Goal: Navigation & Orientation: Find specific page/section

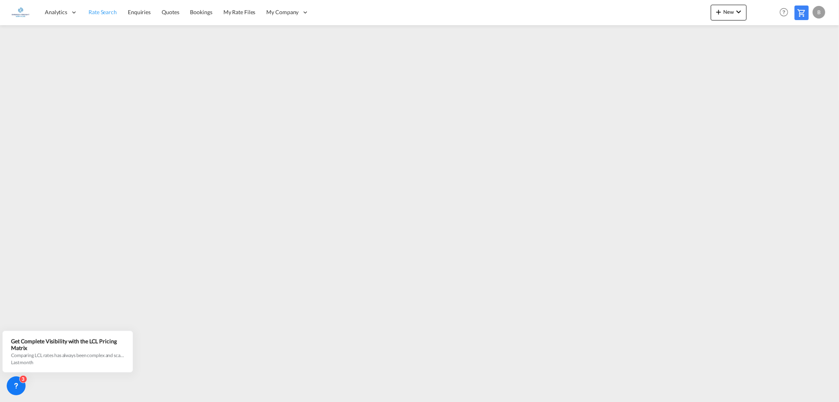
click at [104, 14] on span "Rate Search" at bounding box center [103, 12] width 28 height 7
click at [740, 9] on md-icon "icon-chevron-down" at bounding box center [738, 11] width 9 height 9
click at [766, 56] on span "Ratesheet" at bounding box center [761, 59] width 9 height 16
click at [101, 14] on span "Rate Search" at bounding box center [103, 12] width 28 height 7
